Goal: Task Accomplishment & Management: Complete application form

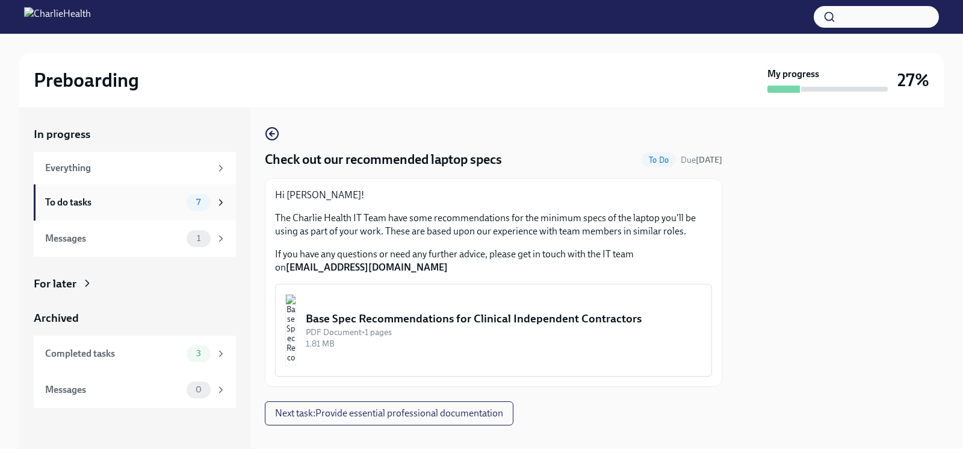
click at [199, 205] on span "7" at bounding box center [198, 201] width 19 height 9
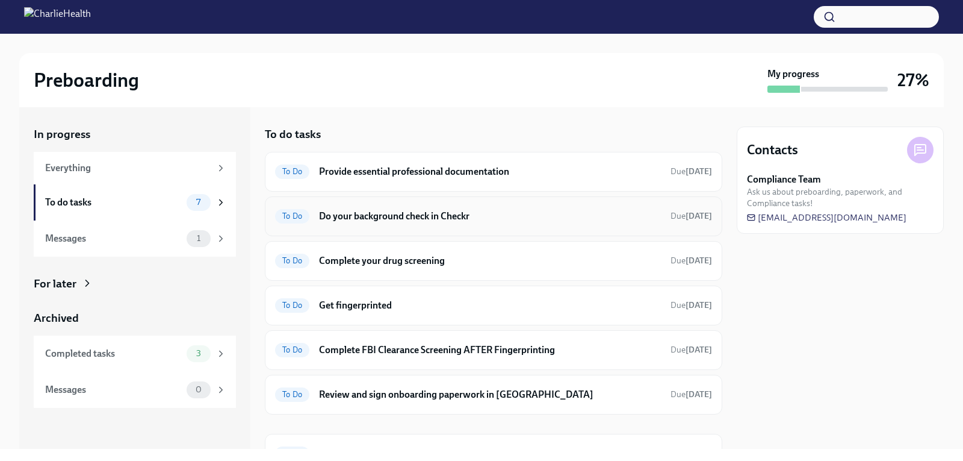
click at [441, 216] on h6 "Do your background check in Checkr" at bounding box center [490, 216] width 342 height 13
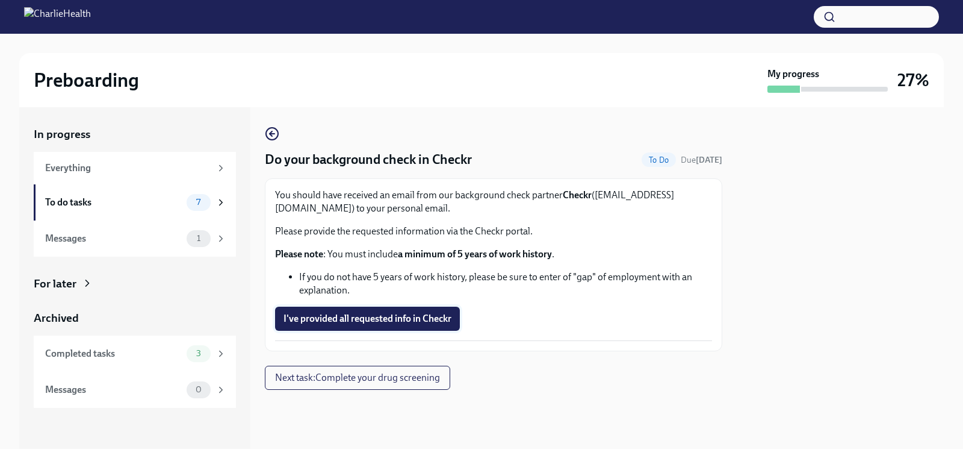
click at [403, 322] on span "I've provided all requested info in Checkr" at bounding box center [368, 318] width 168 height 12
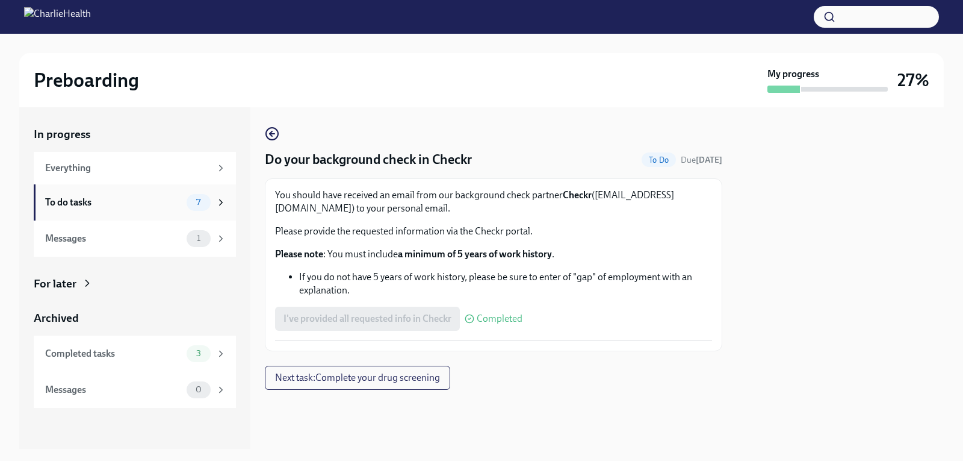
click at [161, 194] on div "To do tasks 7" at bounding box center [135, 202] width 181 height 17
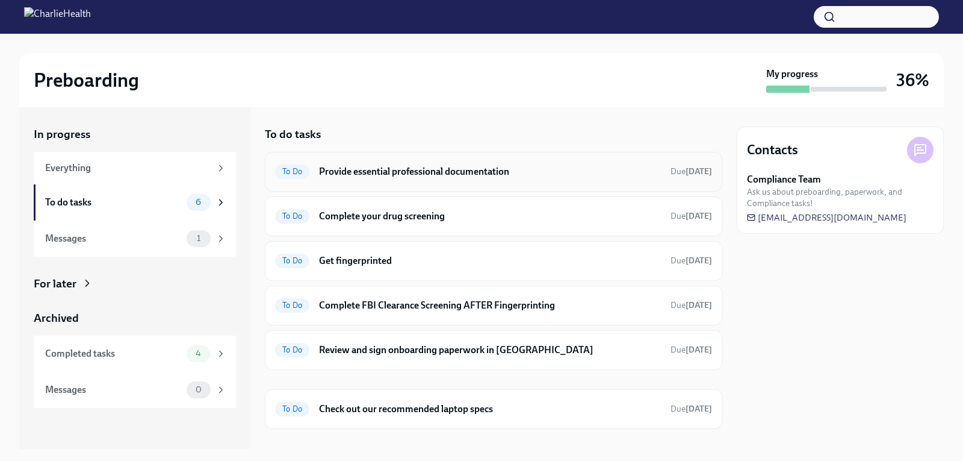
click at [401, 173] on h6 "Provide essential professional documentation" at bounding box center [490, 171] width 342 height 13
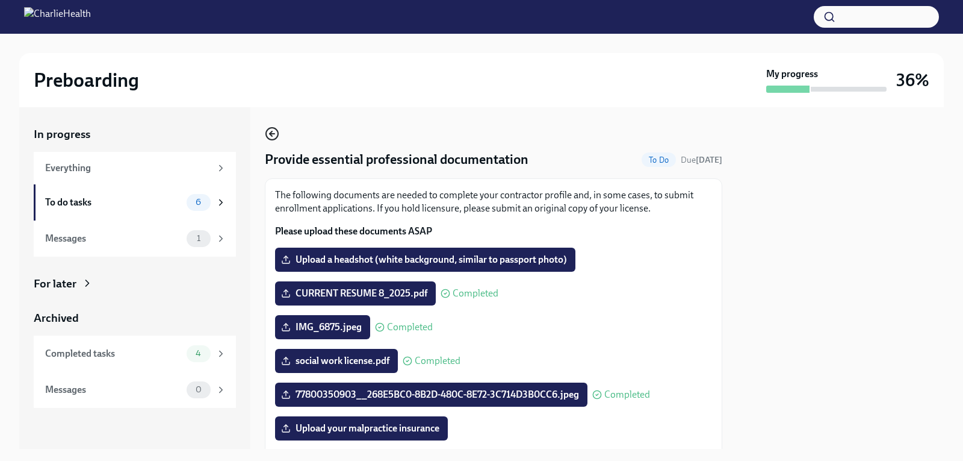
click at [266, 134] on circle "button" at bounding box center [272, 134] width 12 height 12
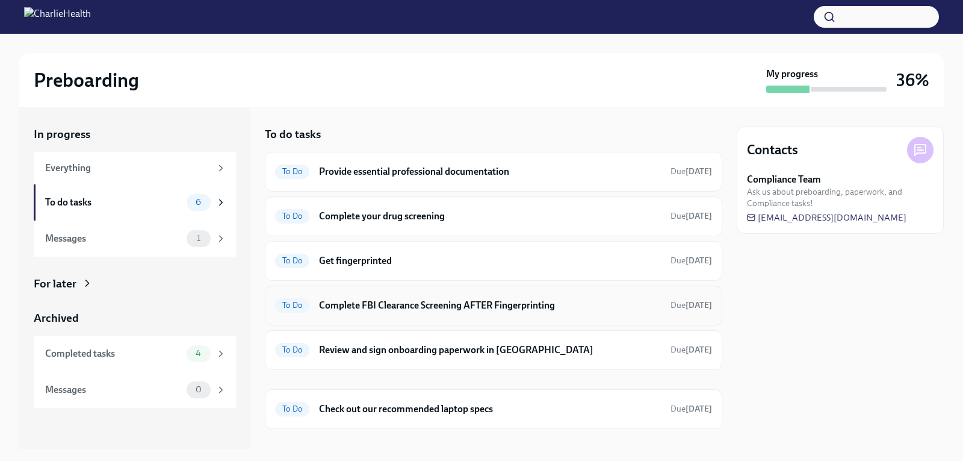
scroll to position [19, 0]
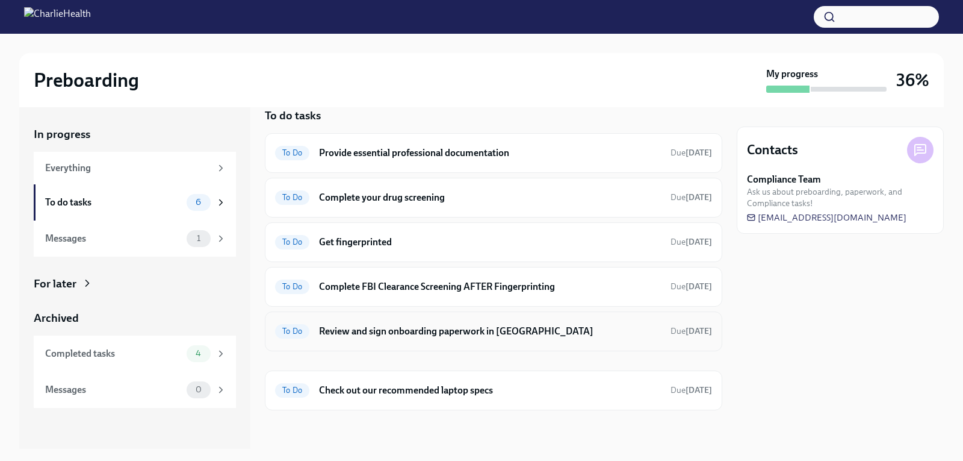
click at [400, 334] on h6 "Review and sign onboarding paperwork in UKG" at bounding box center [490, 331] width 342 height 13
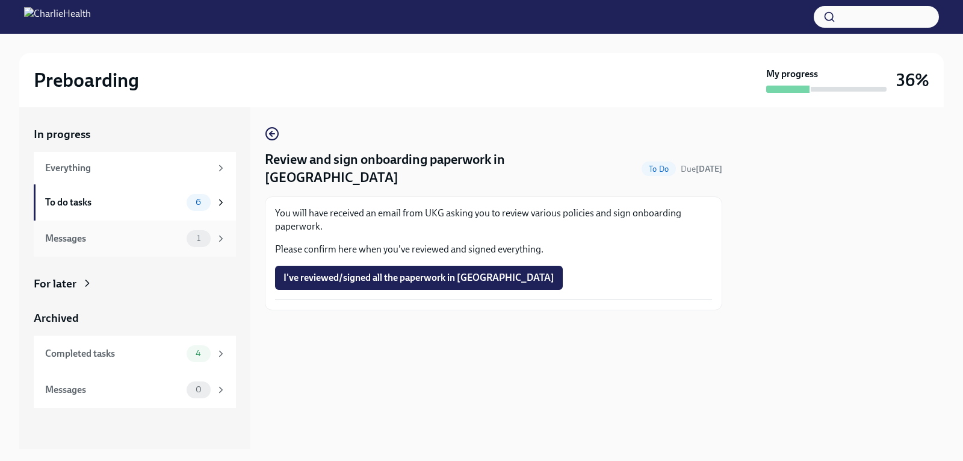
click at [153, 236] on div "Messages" at bounding box center [113, 238] width 137 height 13
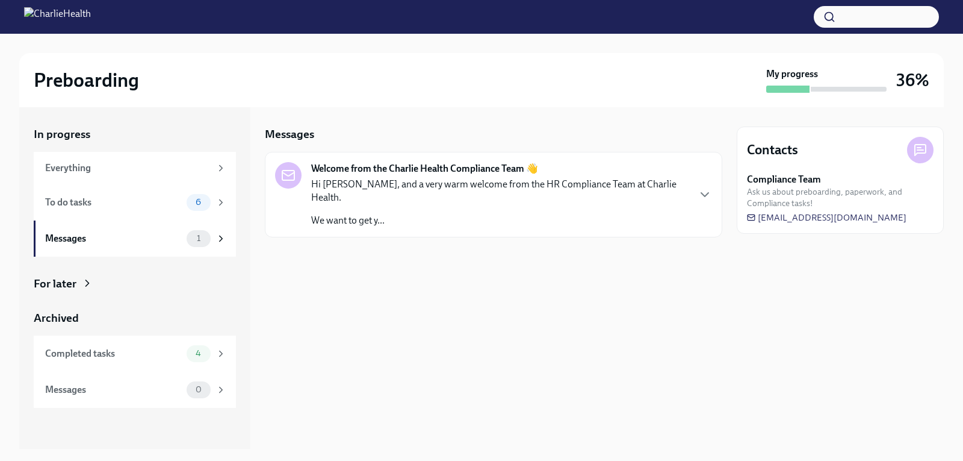
click at [393, 214] on p "We want to get y..." at bounding box center [499, 220] width 377 height 13
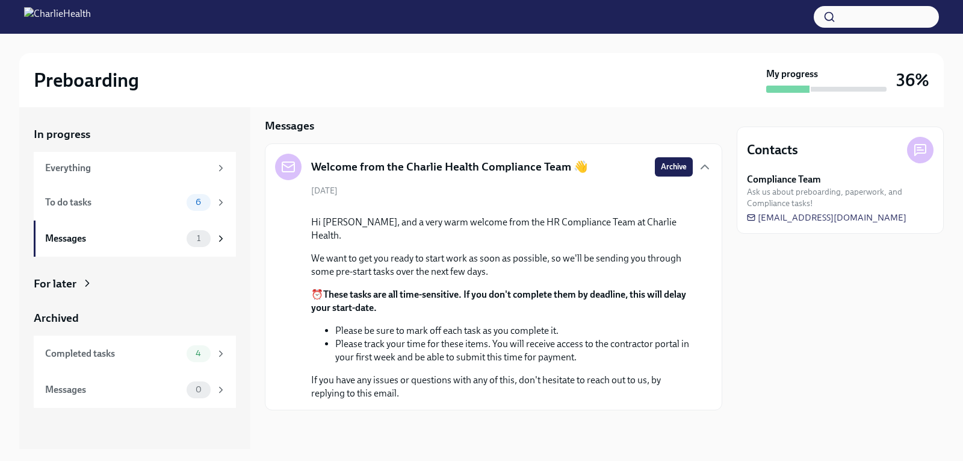
scroll to position [102, 0]
click at [120, 191] on div "To do tasks 6" at bounding box center [135, 202] width 202 height 36
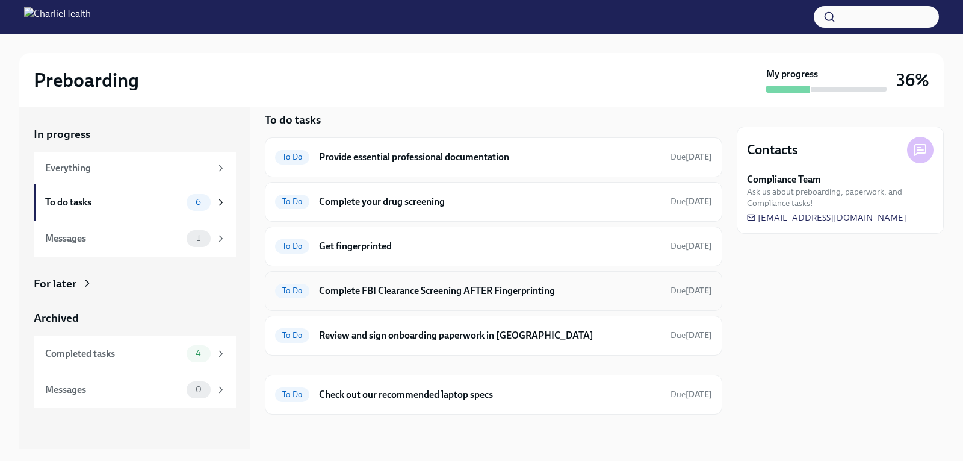
scroll to position [19, 0]
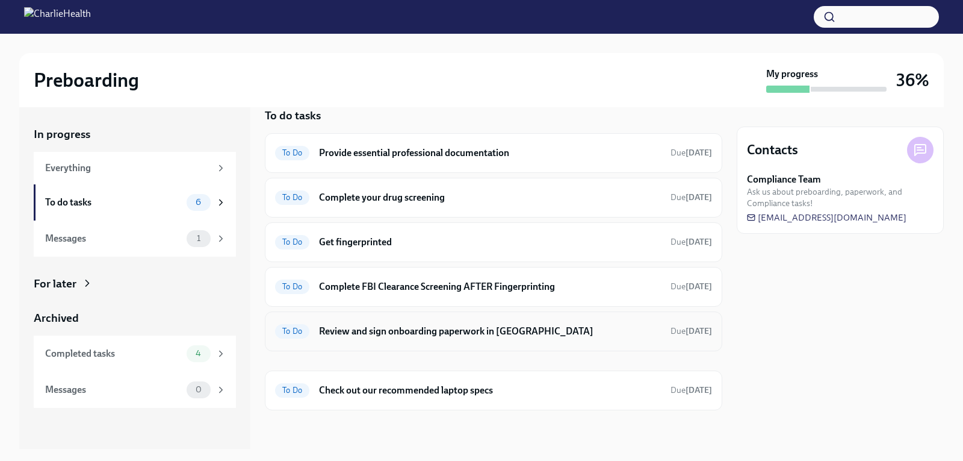
click at [464, 344] on div "To Do Review and sign onboarding paperwork in UKG Due in 7 days" at bounding box center [494, 331] width 458 height 40
click at [459, 340] on div "To Do Review and sign onboarding paperwork in UKG Due in 7 days" at bounding box center [493, 330] width 437 height 19
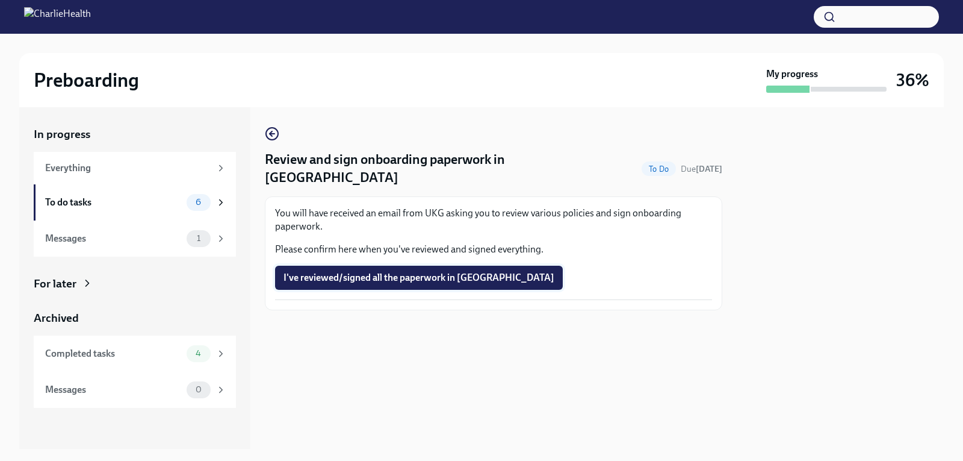
click at [414, 272] on span "I've reviewed/signed all the paperwork in UKG" at bounding box center [419, 278] width 271 height 12
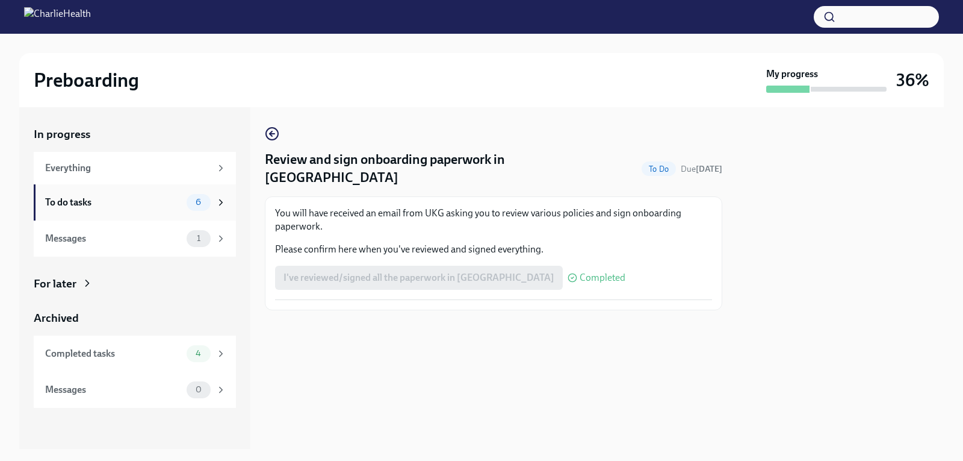
click at [144, 206] on div "To do tasks" at bounding box center [113, 202] width 137 height 13
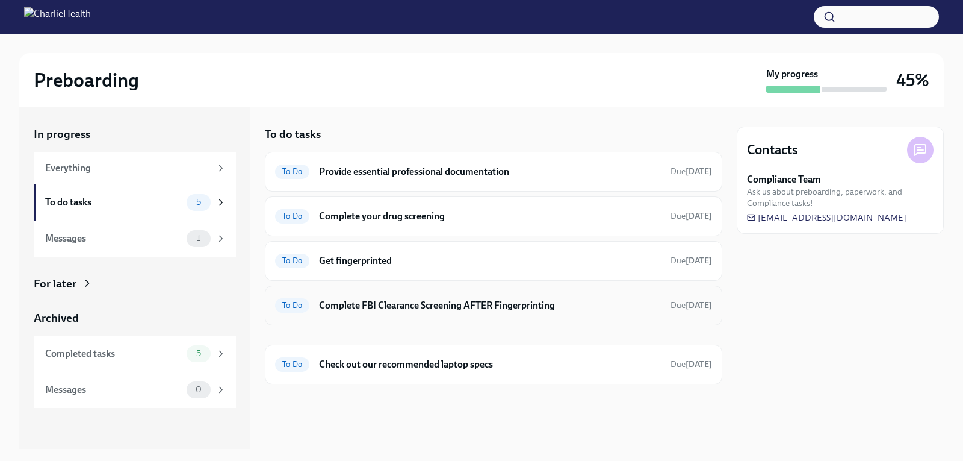
click at [385, 308] on h6 "Complete FBI Clearance Screening AFTER Fingerprinting" at bounding box center [490, 305] width 342 height 13
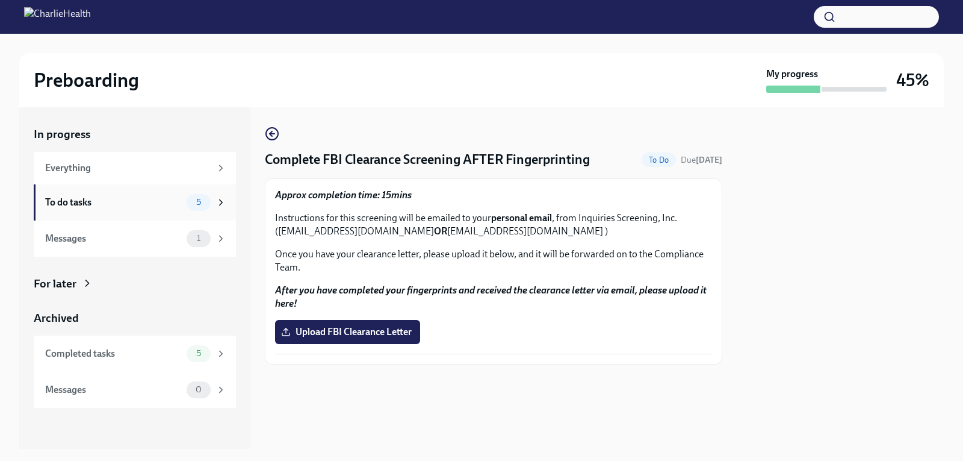
click at [179, 204] on div "To do tasks" at bounding box center [113, 202] width 137 height 13
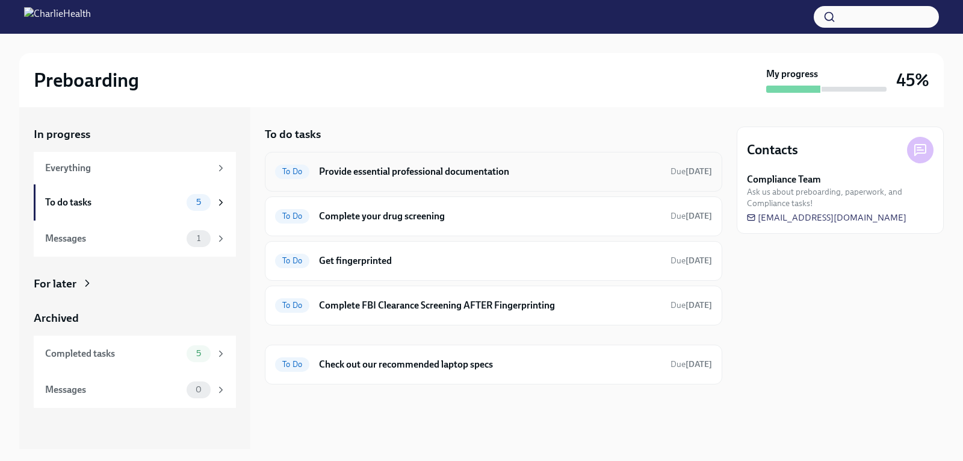
click at [358, 175] on h6 "Provide essential professional documentation" at bounding box center [490, 171] width 342 height 13
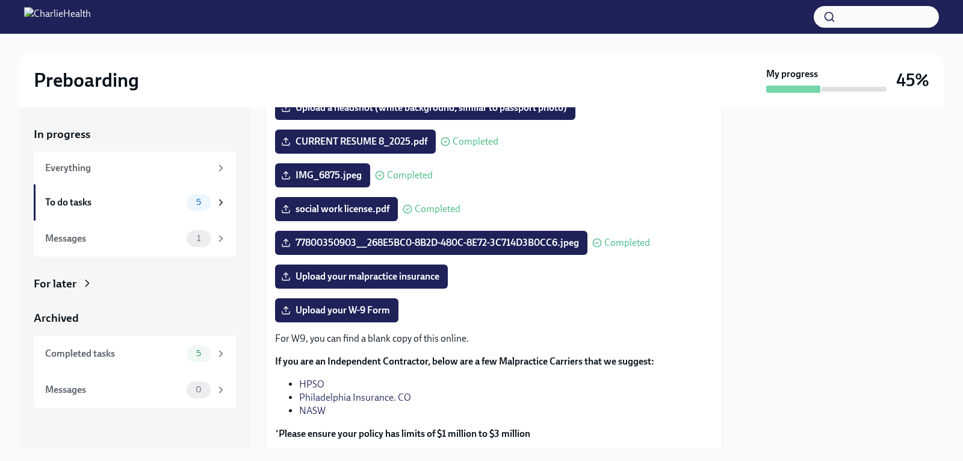
scroll to position [181, 0]
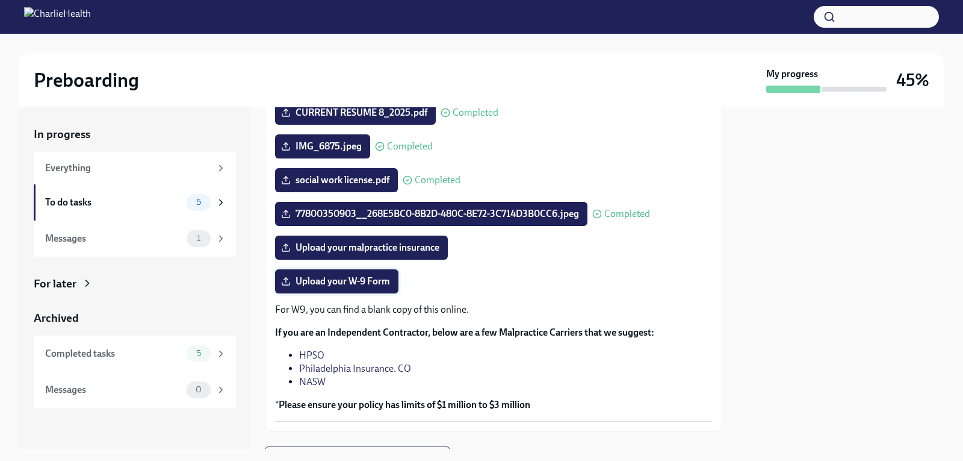
click at [375, 287] on span "Upload your W-9 Form" at bounding box center [337, 281] width 107 height 12
click at [0, 0] on input "Upload your W-9 Form" at bounding box center [0, 0] width 0 height 0
click at [317, 383] on link "NASW" at bounding box center [312, 381] width 26 height 11
click at [364, 365] on link "Philadelphia Insurance. CO" at bounding box center [355, 367] width 112 height 11
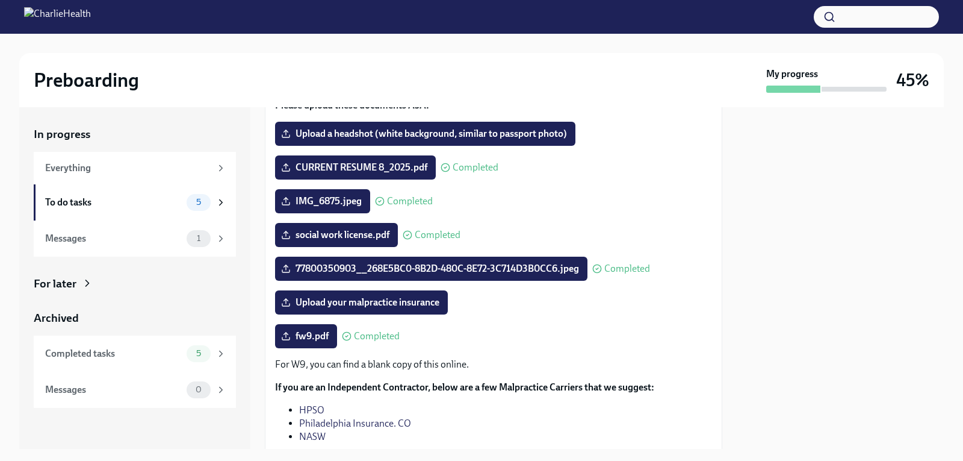
scroll to position [60, 0]
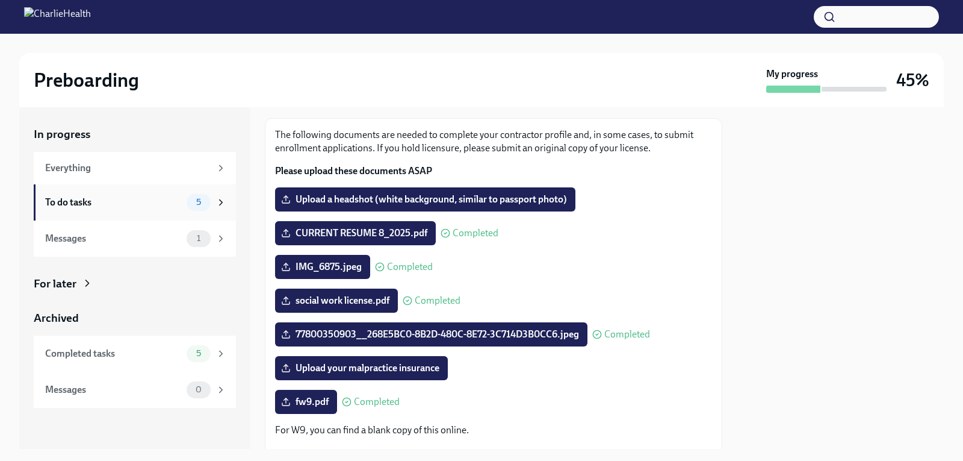
click at [159, 207] on div "To do tasks" at bounding box center [113, 202] width 137 height 13
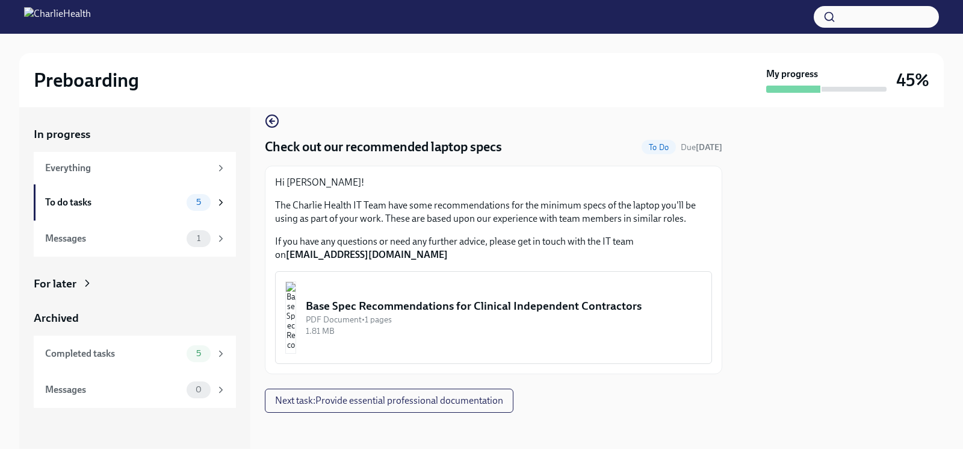
scroll to position [15, 0]
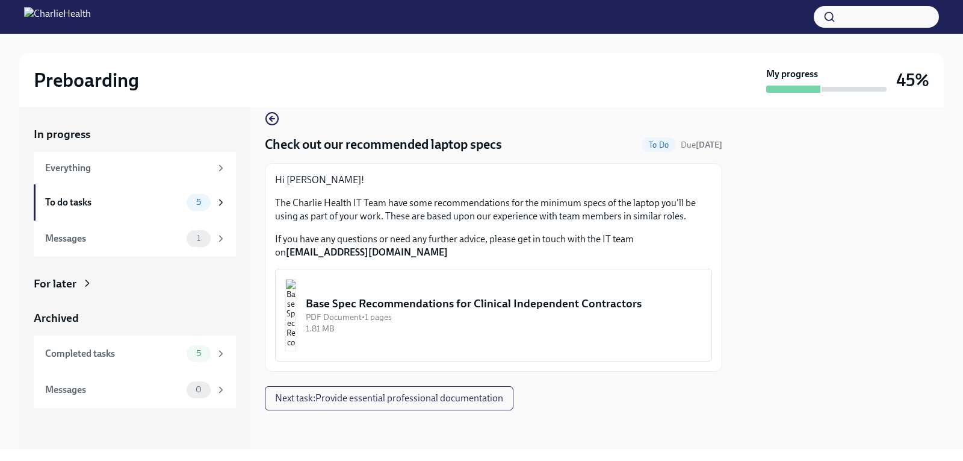
click at [418, 303] on div "Base Spec Recommendations for Clinical Independent Contractors" at bounding box center [504, 304] width 396 height 16
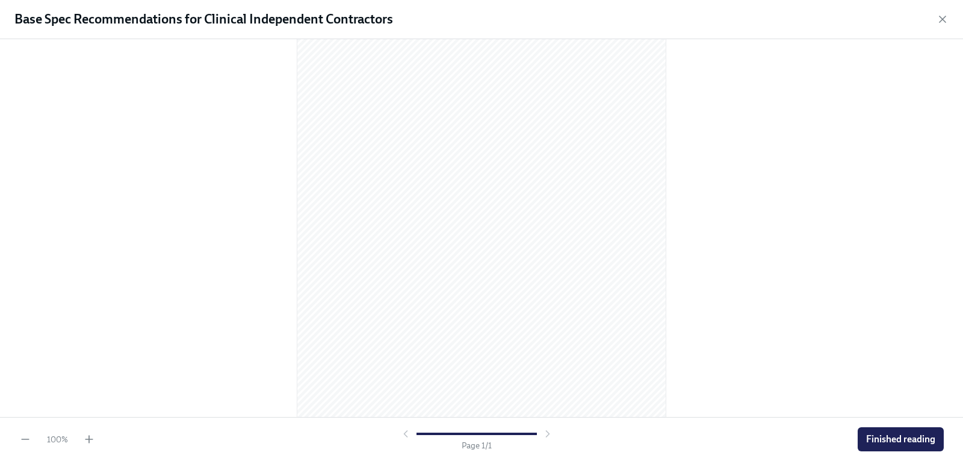
scroll to position [120, 0]
click at [890, 438] on span "Finished reading" at bounding box center [900, 439] width 69 height 12
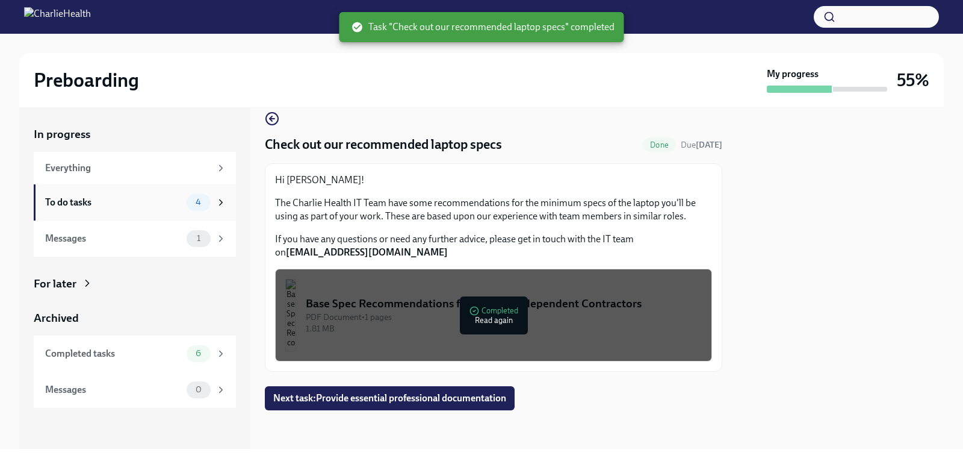
click at [196, 190] on div "To do tasks 4" at bounding box center [135, 202] width 202 height 36
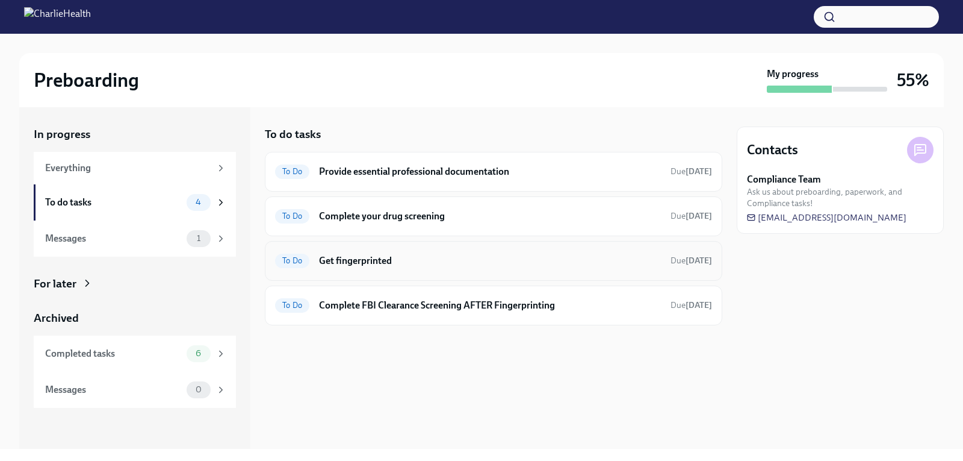
click at [408, 266] on h6 "Get fingerprinted" at bounding box center [490, 260] width 342 height 13
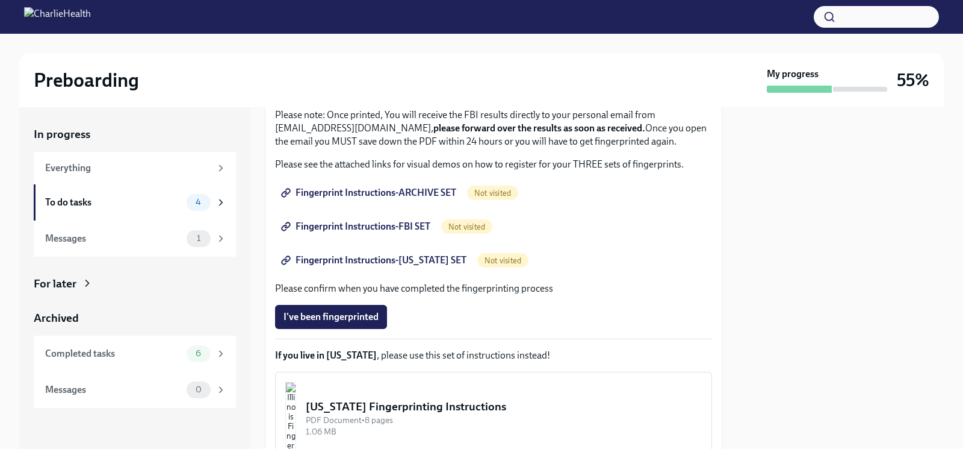
scroll to position [181, 0]
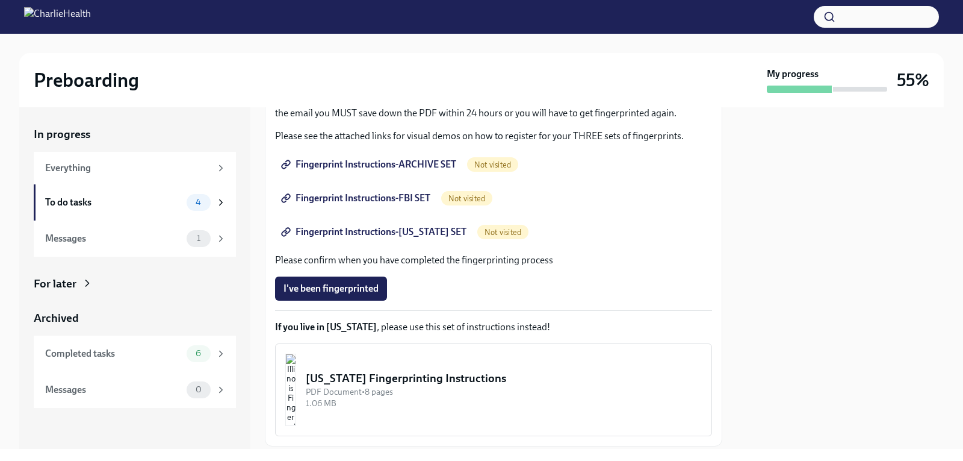
click at [368, 160] on span "Fingerprint Instructions-ARCHIVE SET" at bounding box center [370, 164] width 173 height 12
click at [371, 196] on span "Fingerprint Instructions-FBI SET" at bounding box center [357, 198] width 147 height 12
click at [105, 187] on div "To do tasks 4" at bounding box center [135, 202] width 202 height 36
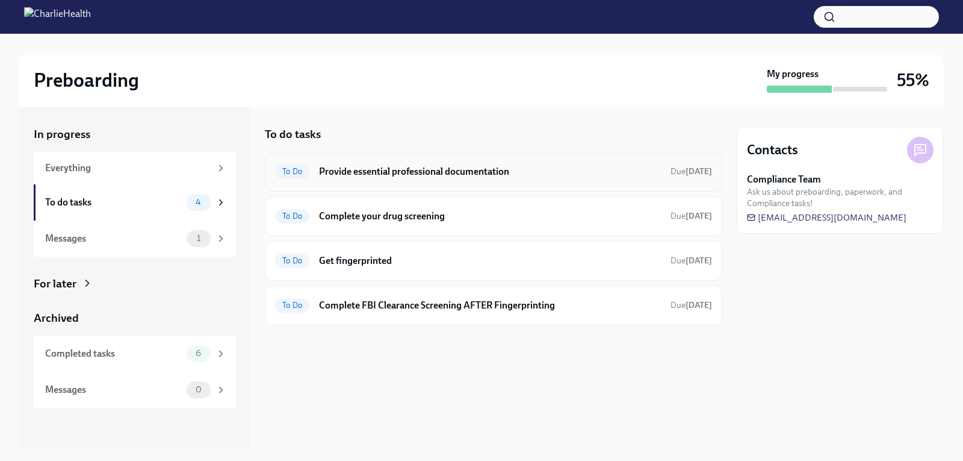
click at [351, 173] on h6 "Provide essential professional documentation" at bounding box center [490, 171] width 342 height 13
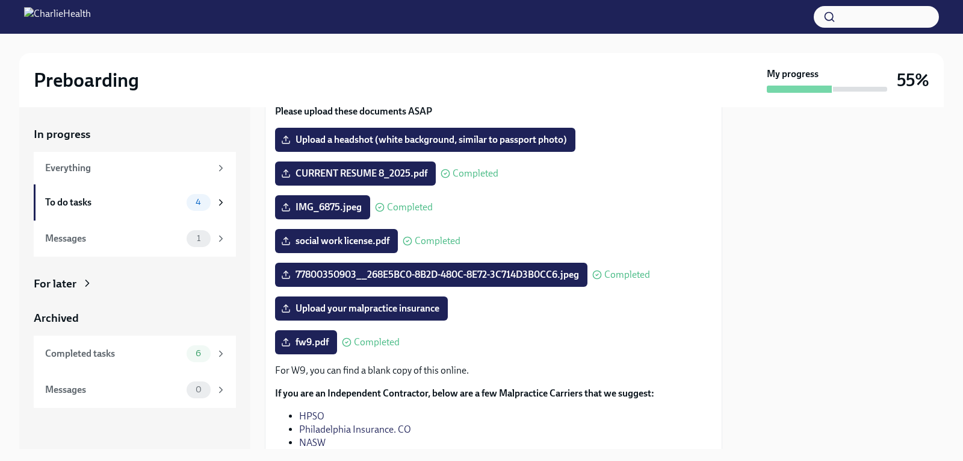
scroll to position [120, 0]
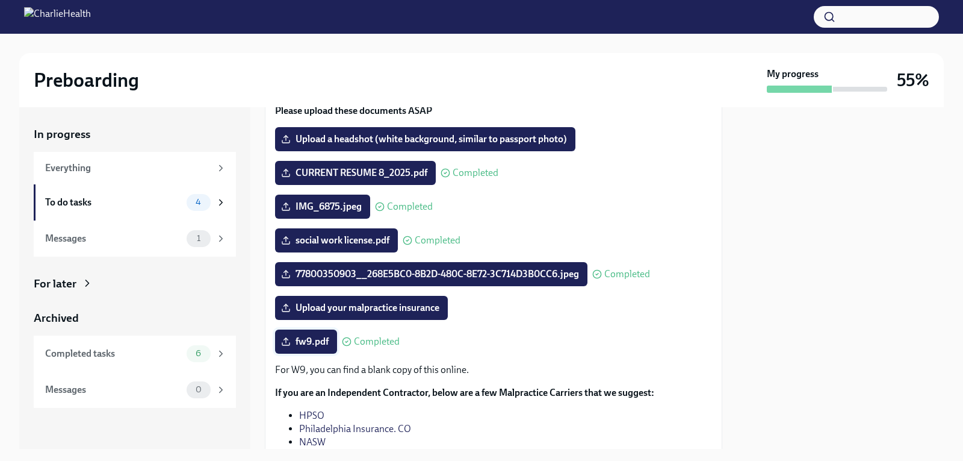
click at [311, 344] on span "fw9.pdf" at bounding box center [306, 341] width 45 height 12
click at [0, 0] on input "fw9.pdf" at bounding box center [0, 0] width 0 height 0
